Goal: Download file/media

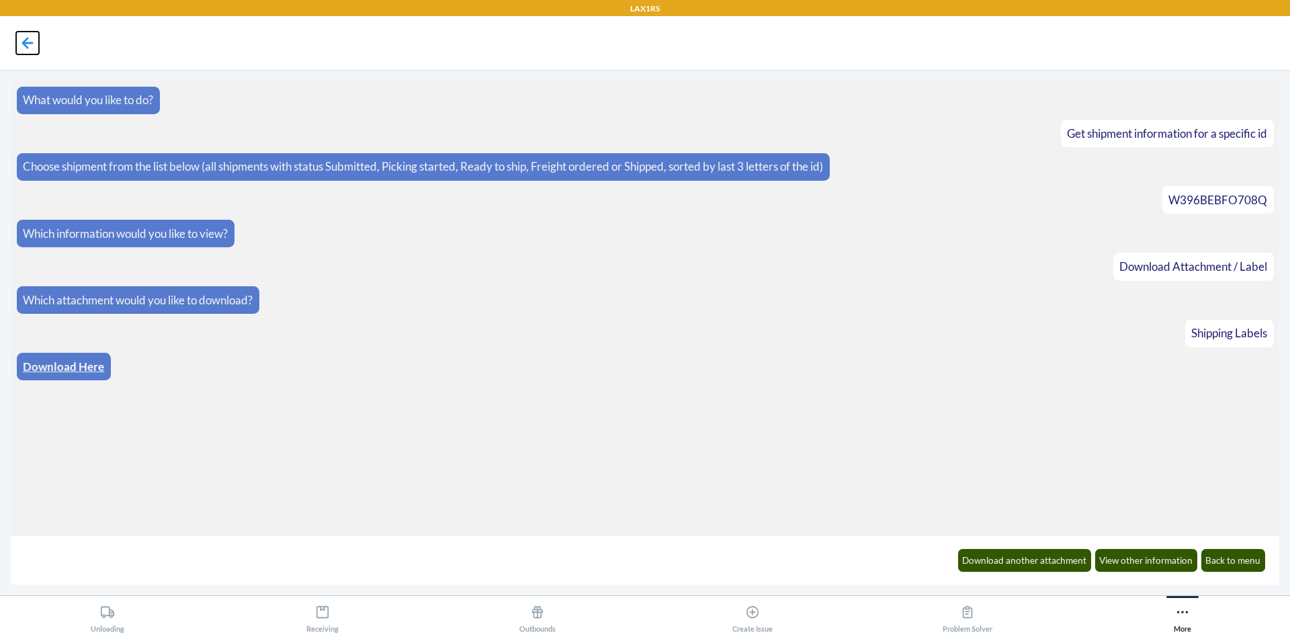
click at [30, 44] on icon at bounding box center [27, 42] width 11 height 11
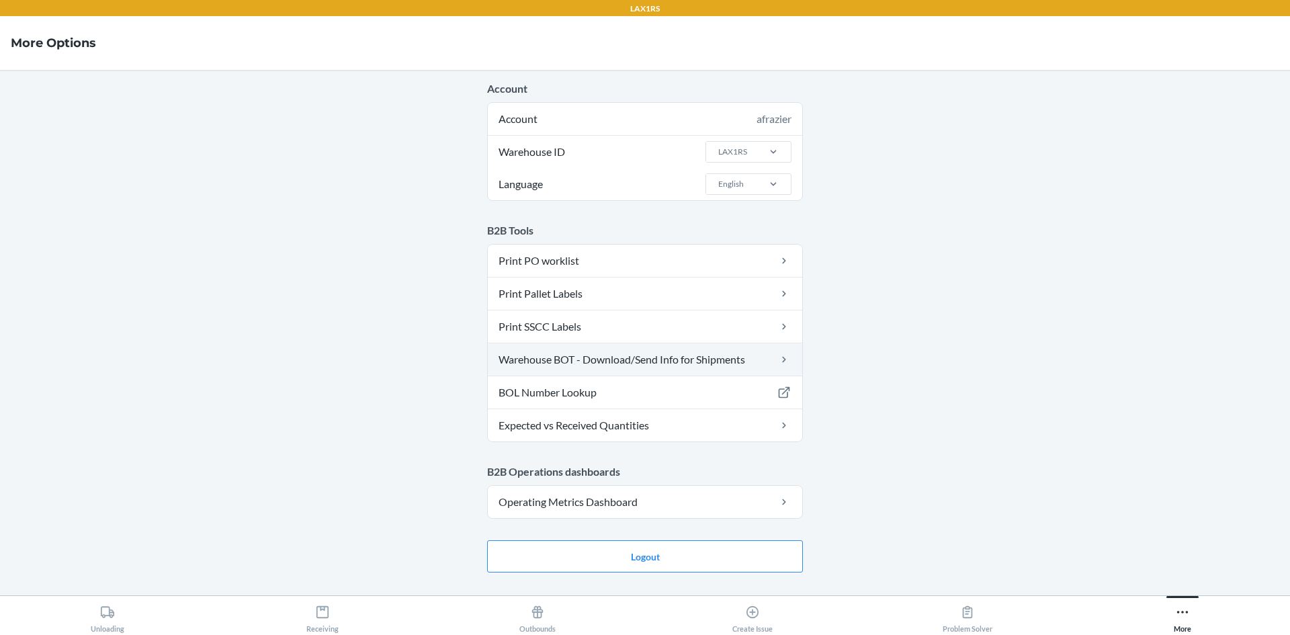
click at [612, 366] on link "Warehouse BOT - Download/Send Info for Shipments" at bounding box center [645, 359] width 314 height 32
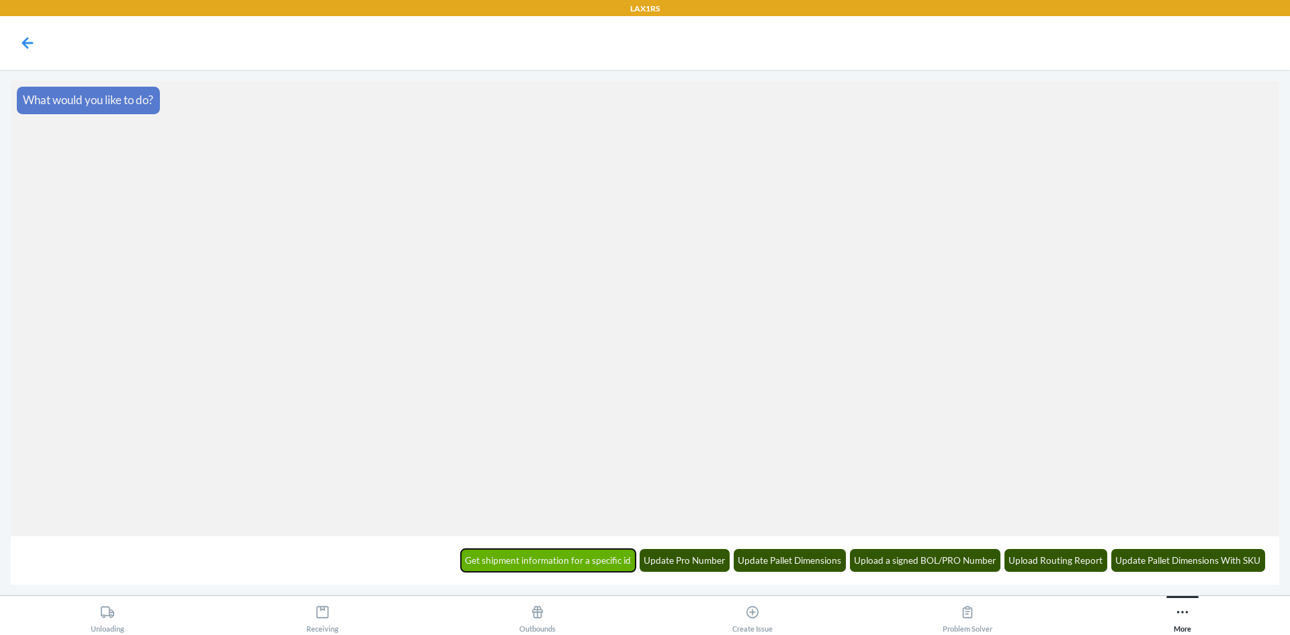
click at [620, 556] on button "Get shipment information for a specific id" at bounding box center [548, 560] width 175 height 23
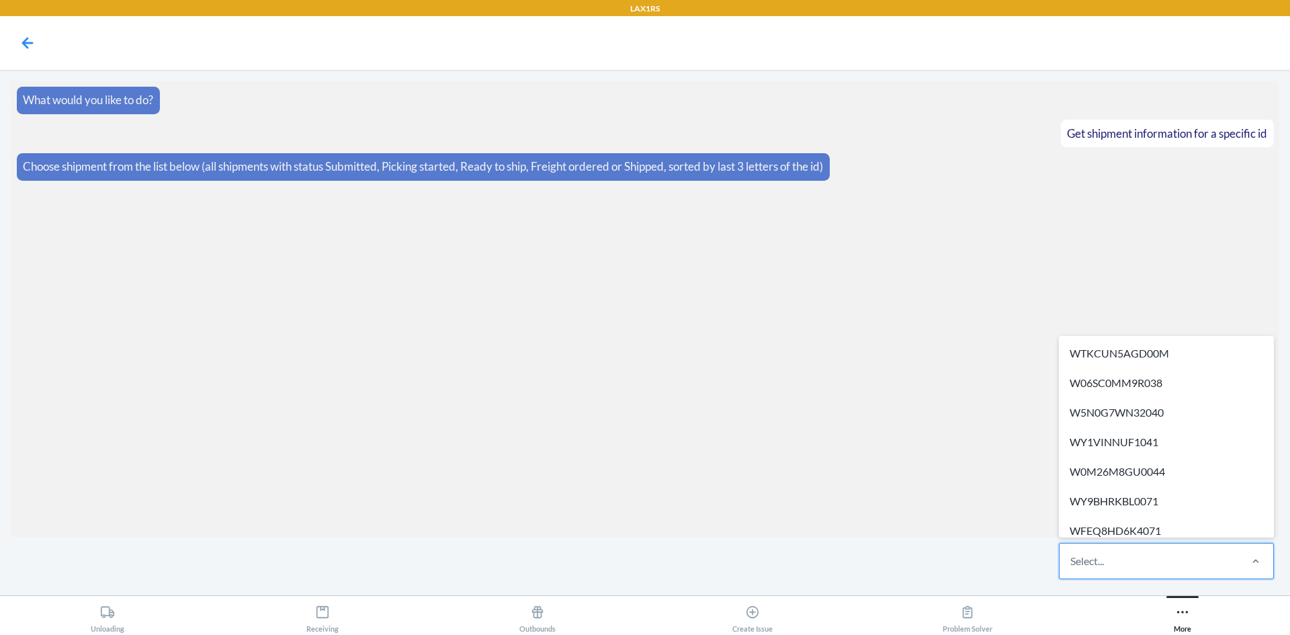
click at [1073, 568] on div "Select..." at bounding box center [1087, 561] width 34 height 16
click at [1072, 568] on input "option WTKCUN5AGD00M focused, 1 of 696. 696 results available. Use Up and Down …" at bounding box center [1070, 561] width 1 height 16
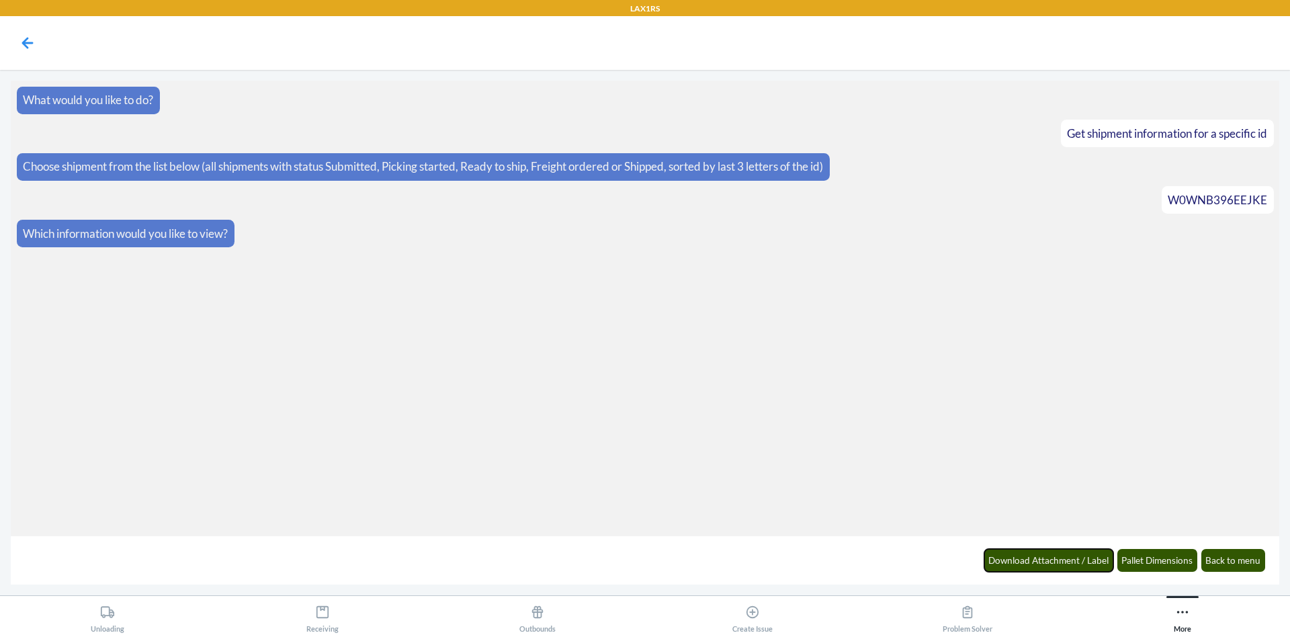
click at [1073, 568] on button "Download Attachment / Label" at bounding box center [1049, 560] width 130 height 23
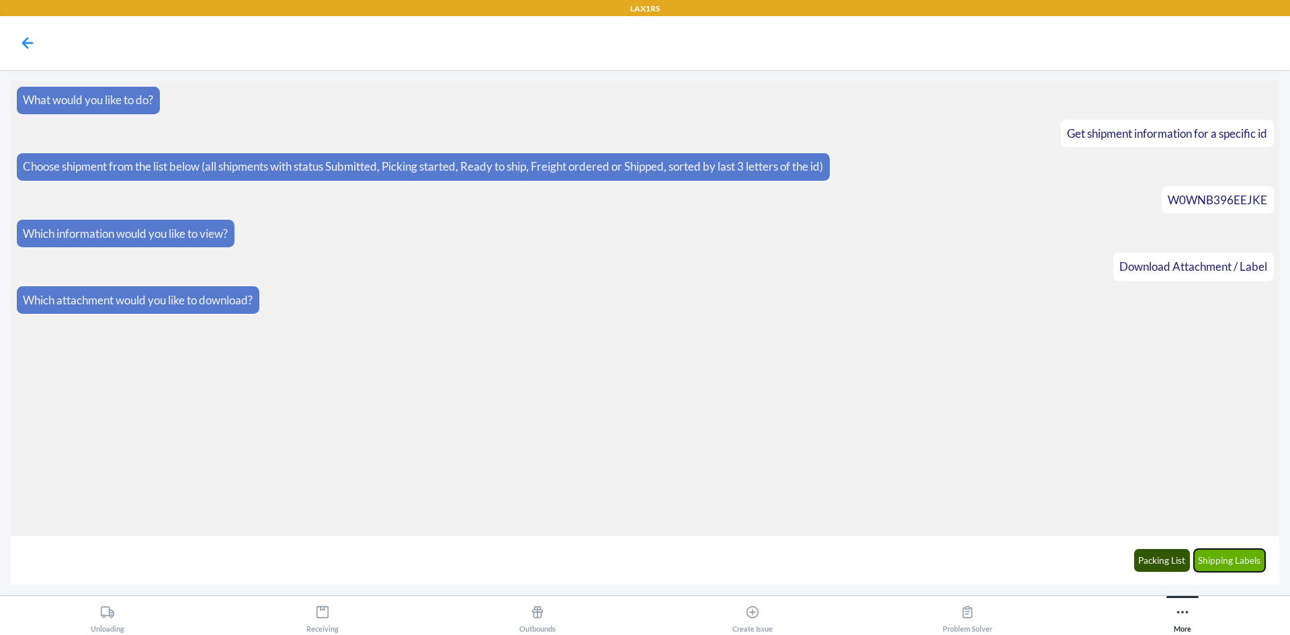
click at [1222, 554] on button "Shipping Labels" at bounding box center [1230, 560] width 72 height 23
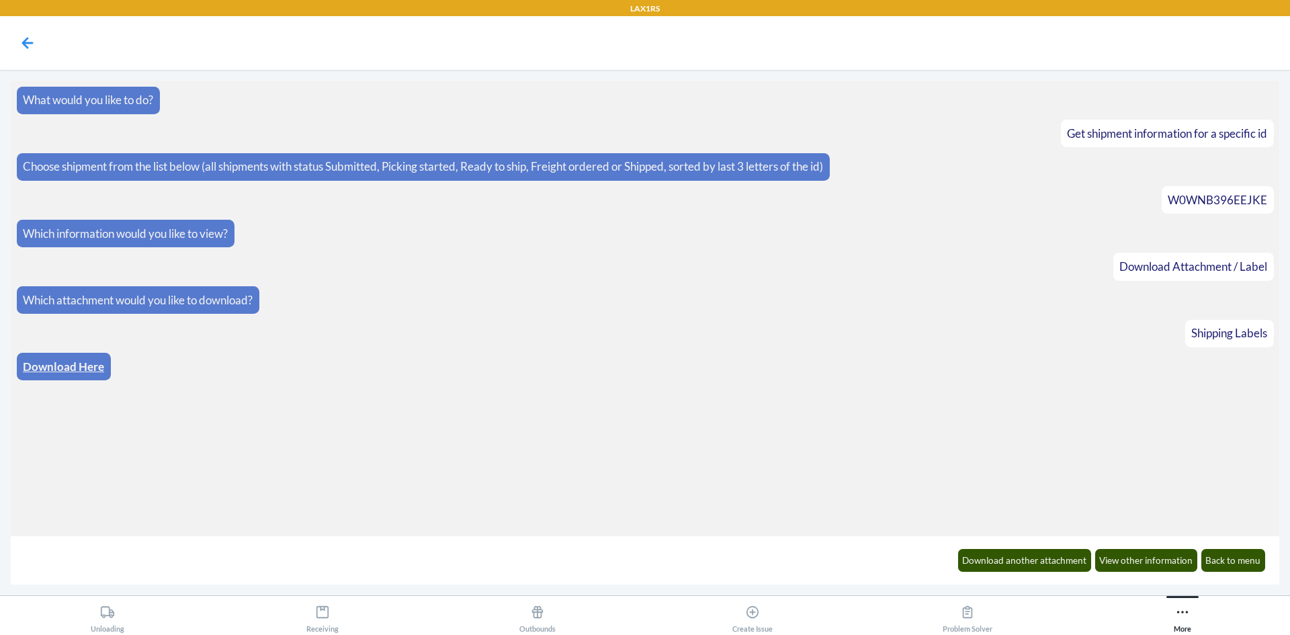
click at [81, 365] on link "Download Here" at bounding box center [63, 366] width 81 height 14
click at [29, 45] on icon at bounding box center [27, 43] width 23 height 23
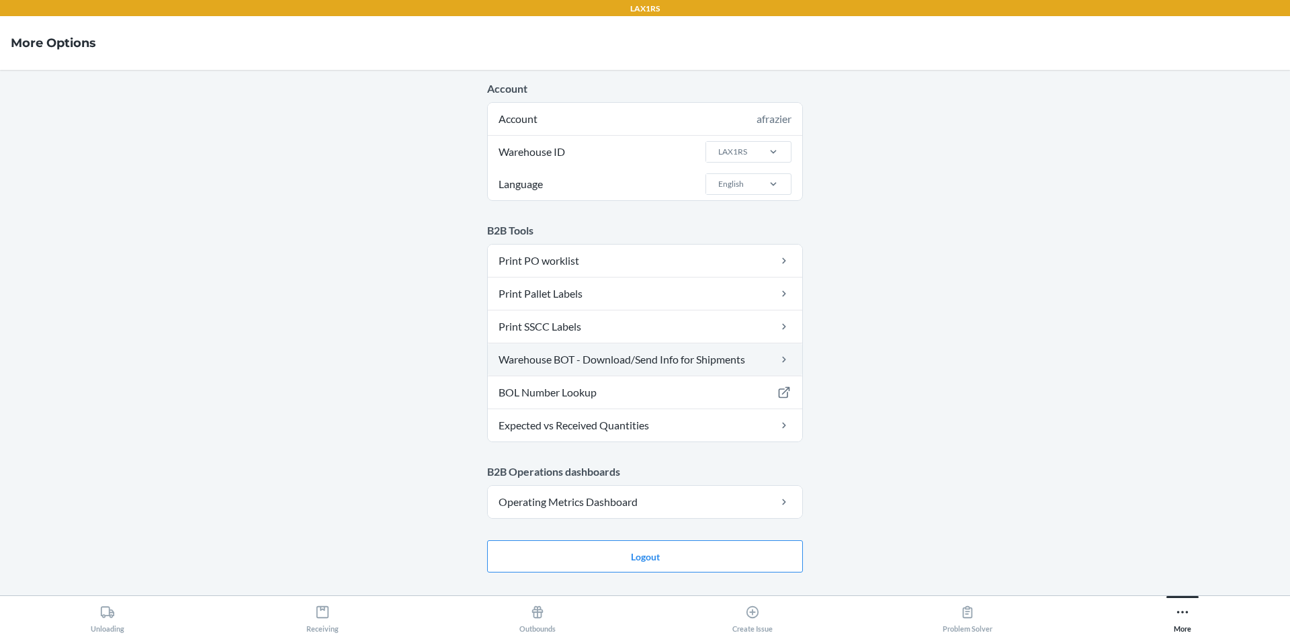
click at [593, 366] on link "Warehouse BOT - Download/Send Info for Shipments" at bounding box center [645, 359] width 314 height 32
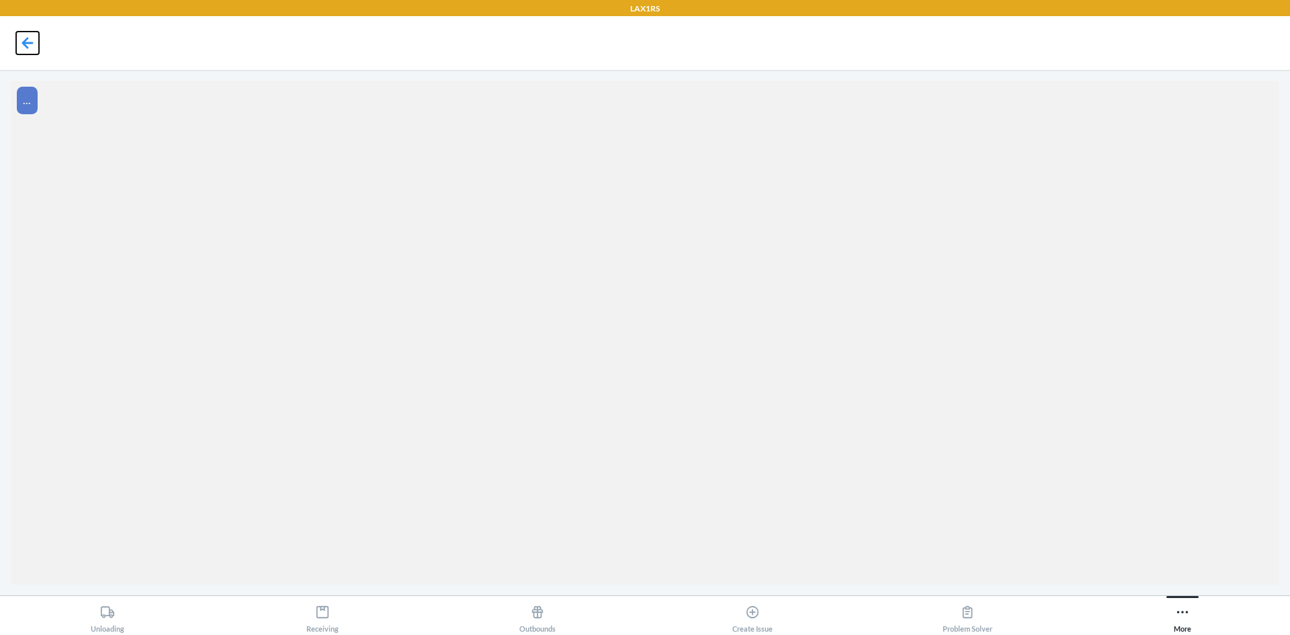
click at [26, 40] on icon at bounding box center [27, 42] width 11 height 11
